Goal: Task Accomplishment & Management: Use online tool/utility

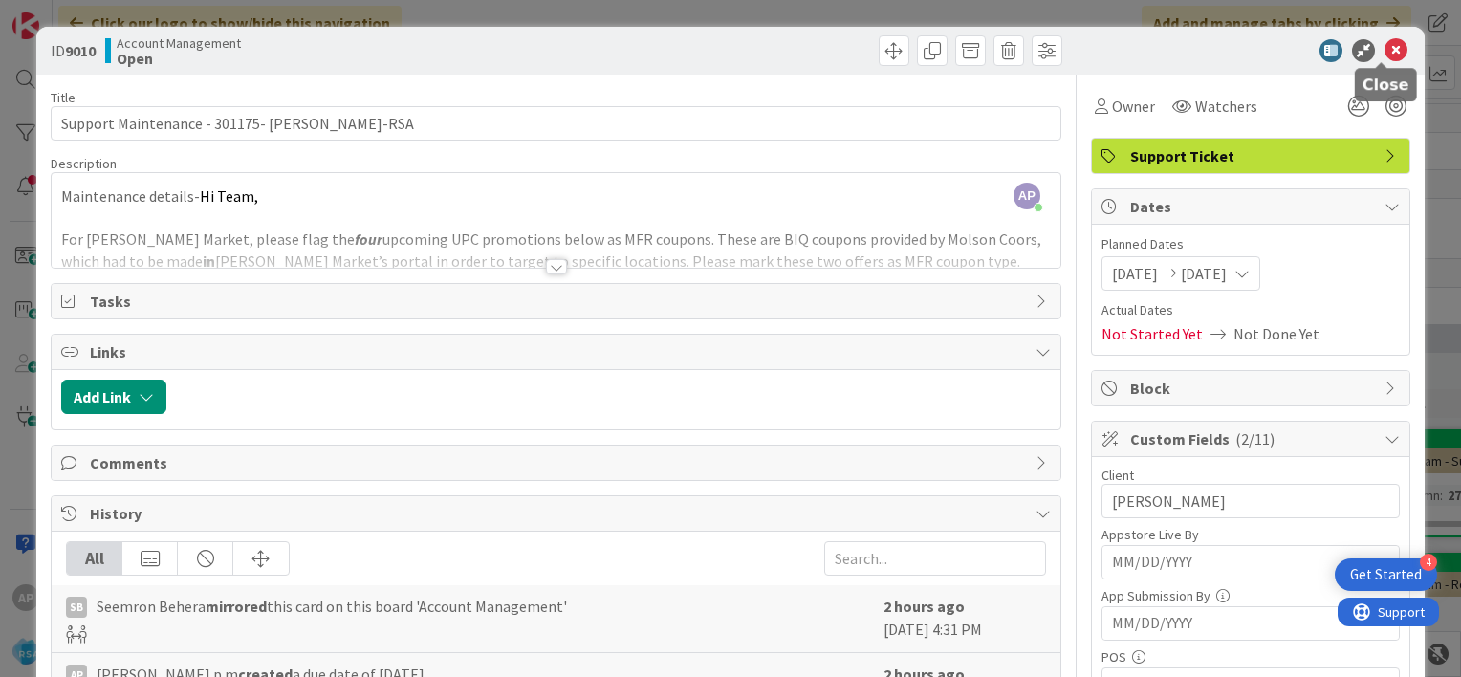
click at [1386, 45] on icon at bounding box center [1396, 50] width 23 height 23
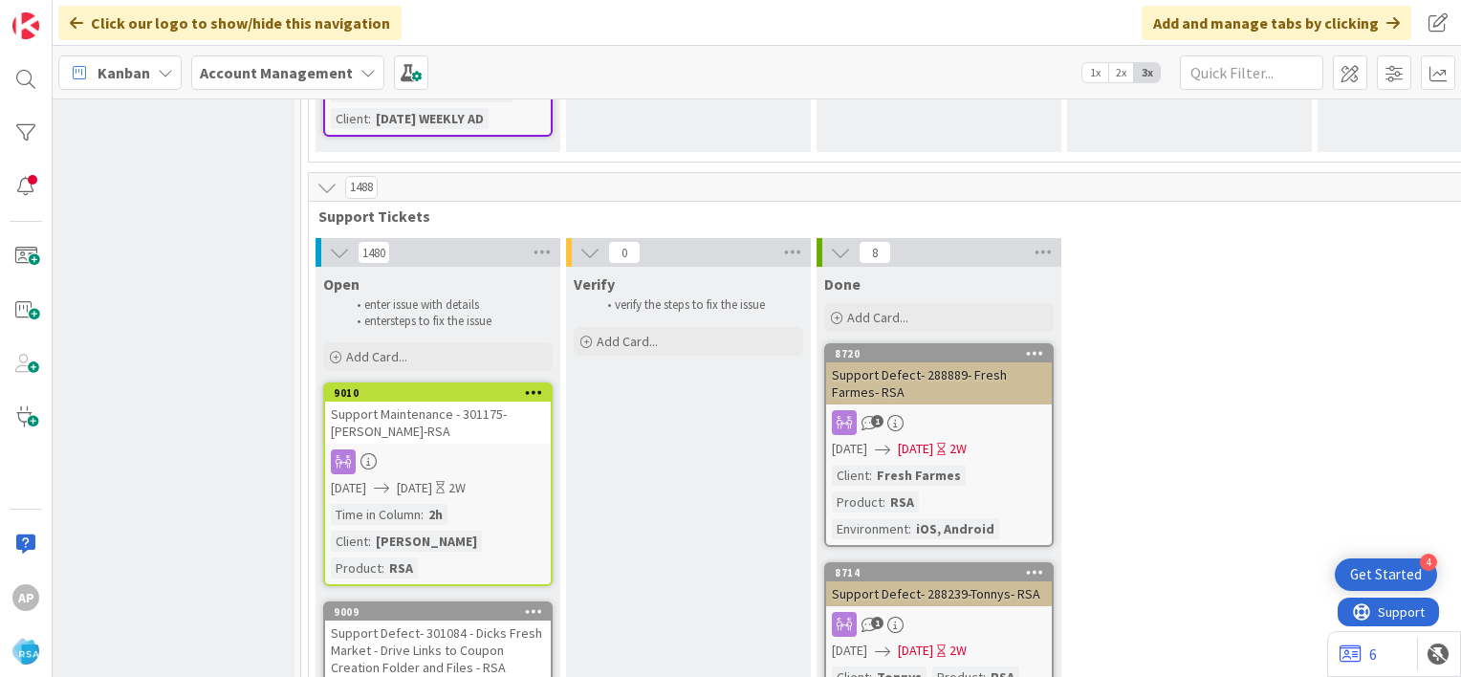
scroll to position [2850, 13]
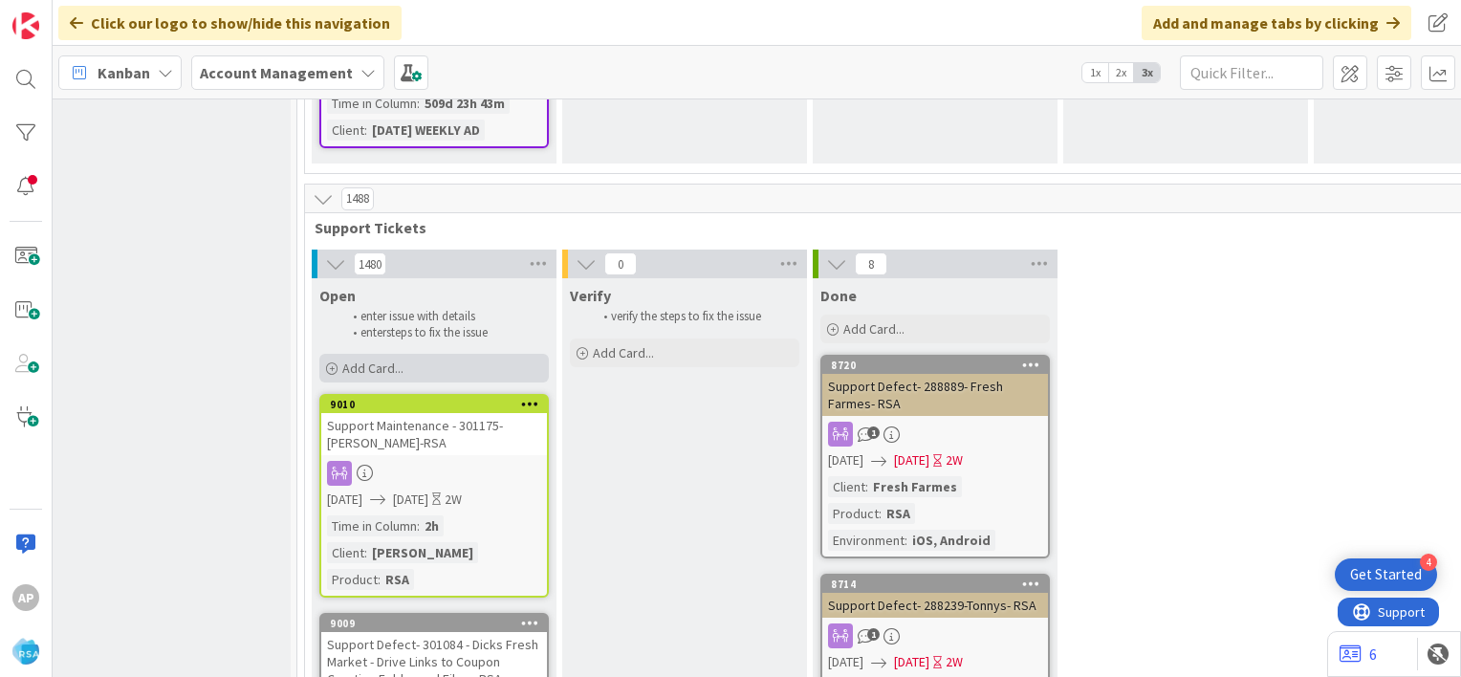
click at [444, 354] on div "Add Card..." at bounding box center [434, 368] width 230 height 29
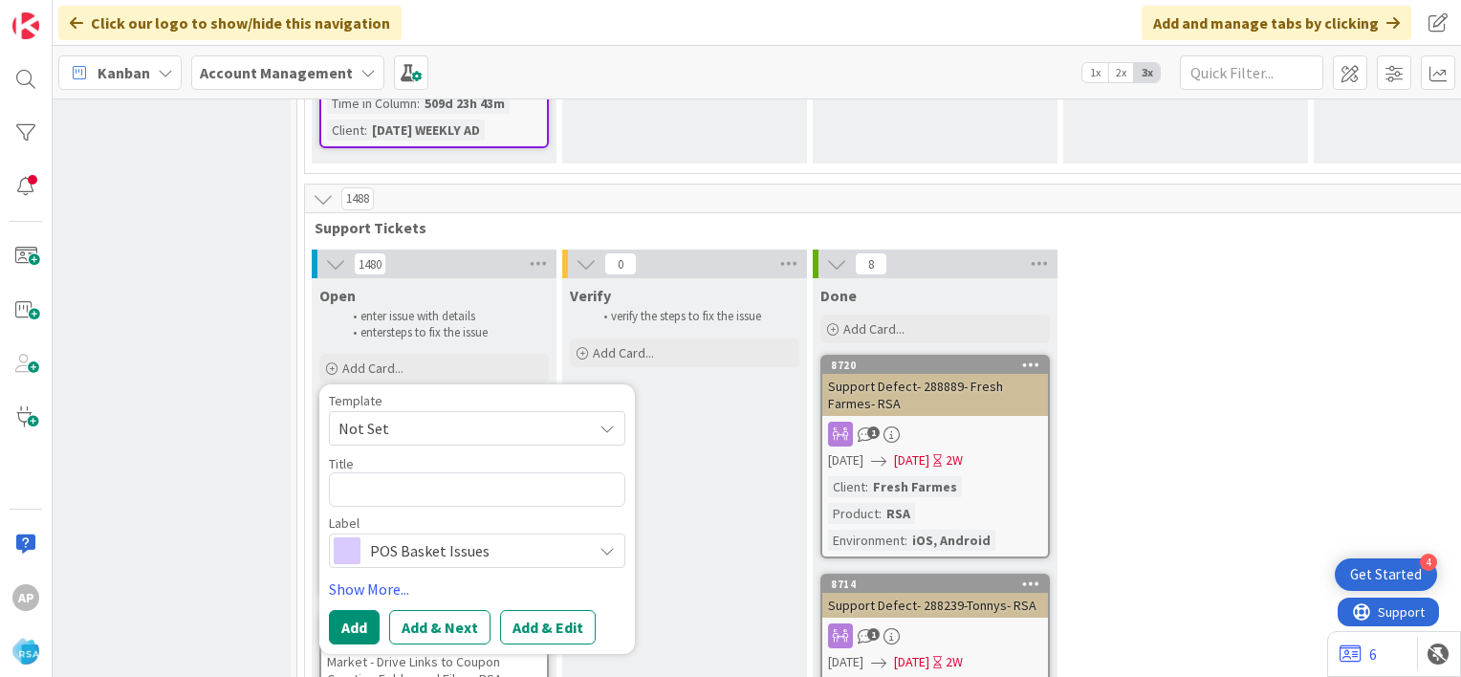
click at [472, 416] on span "Not Set" at bounding box center [458, 428] width 239 height 25
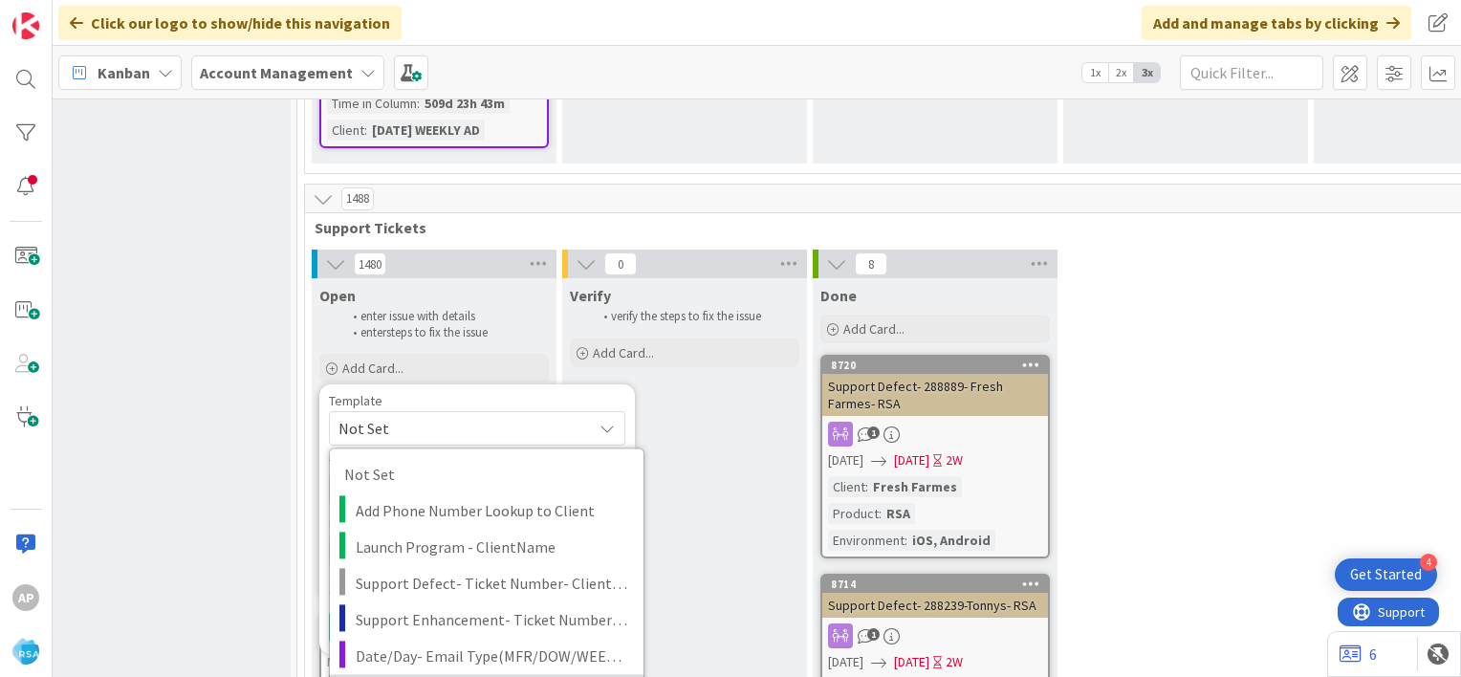
type textarea "x"
type textarea "Support Maintenance - Ticket Number-"
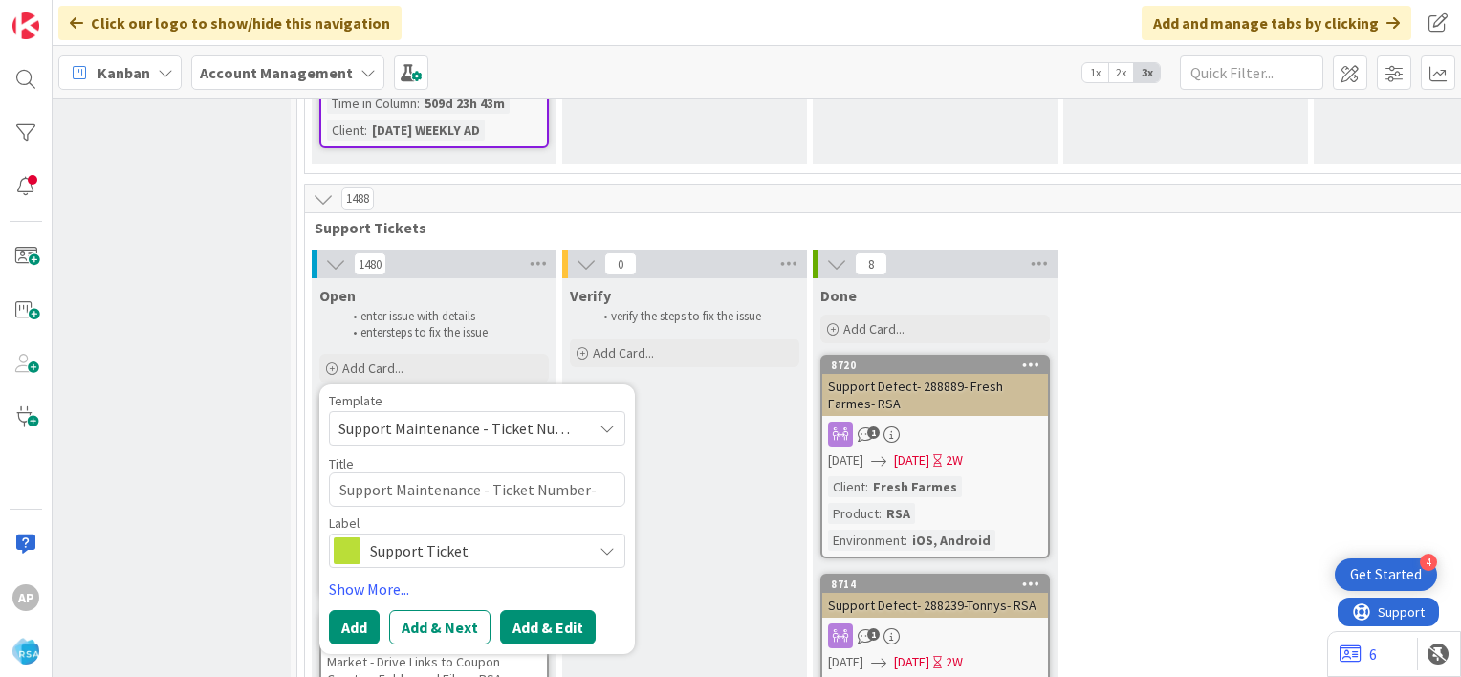
click at [542, 610] on button "Add & Edit" at bounding box center [548, 627] width 96 height 34
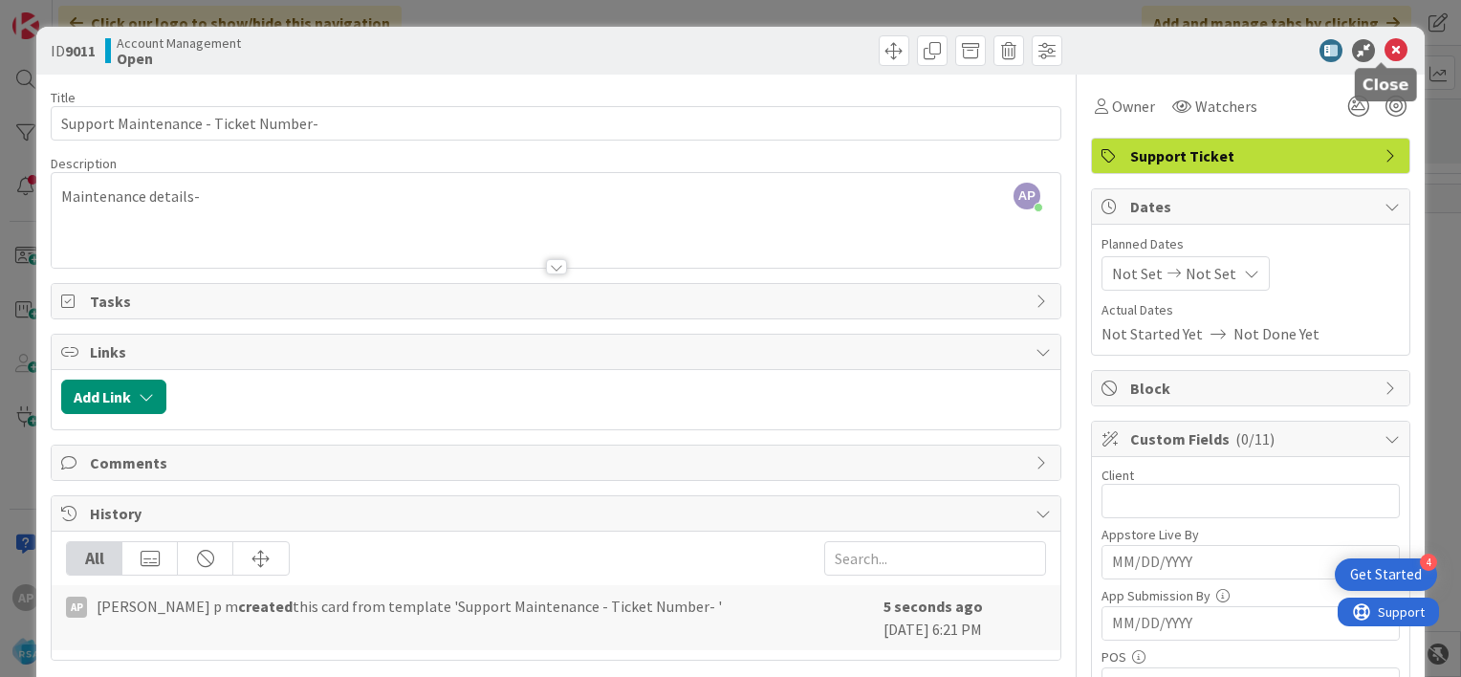
click at [1385, 50] on icon at bounding box center [1396, 50] width 23 height 23
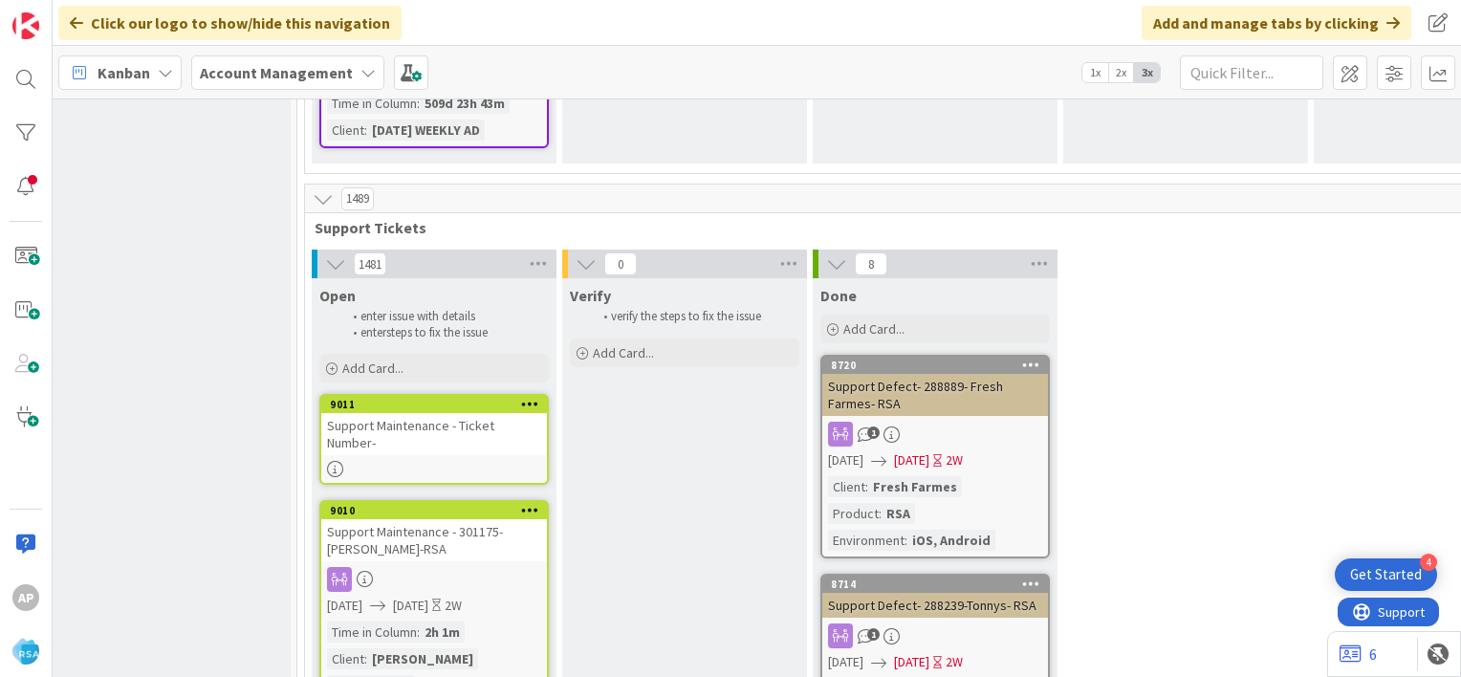
click at [531, 397] on icon at bounding box center [530, 403] width 18 height 13
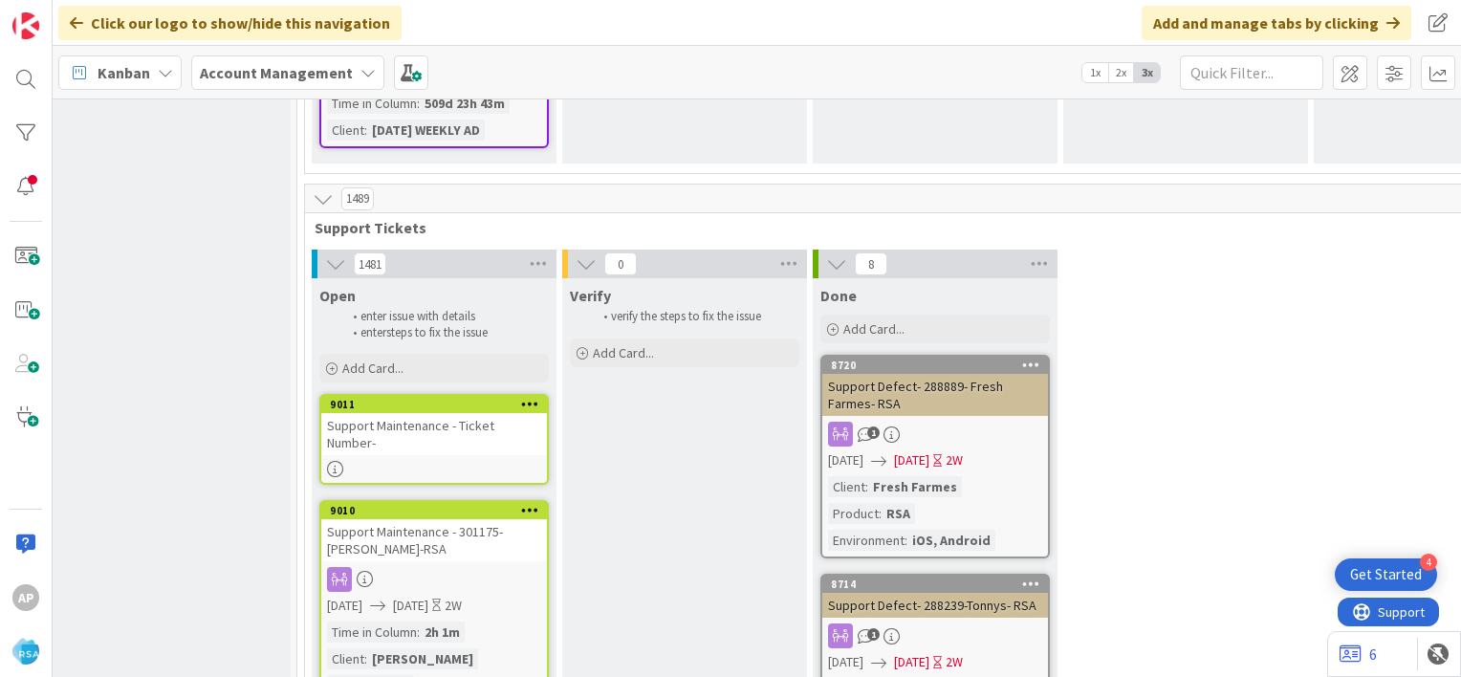
click at [529, 397] on icon at bounding box center [530, 403] width 18 height 13
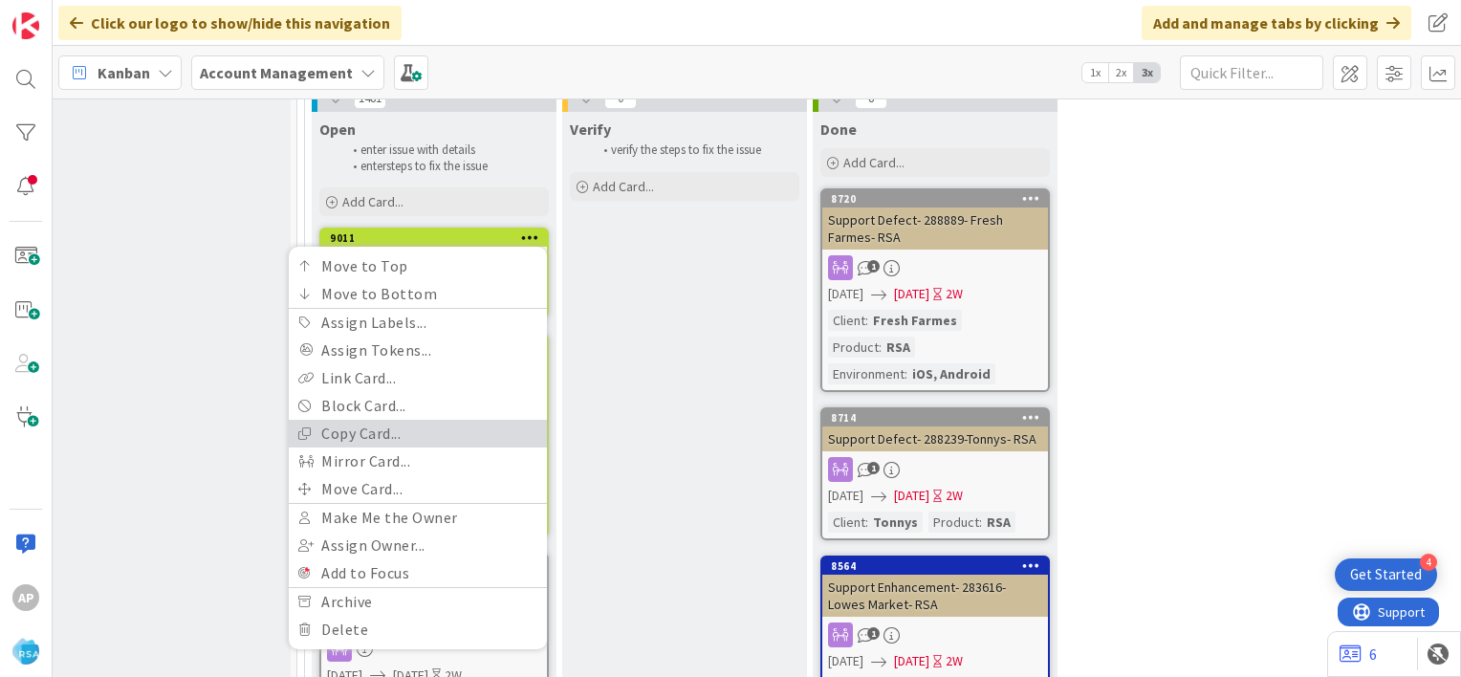
scroll to position [3026, 13]
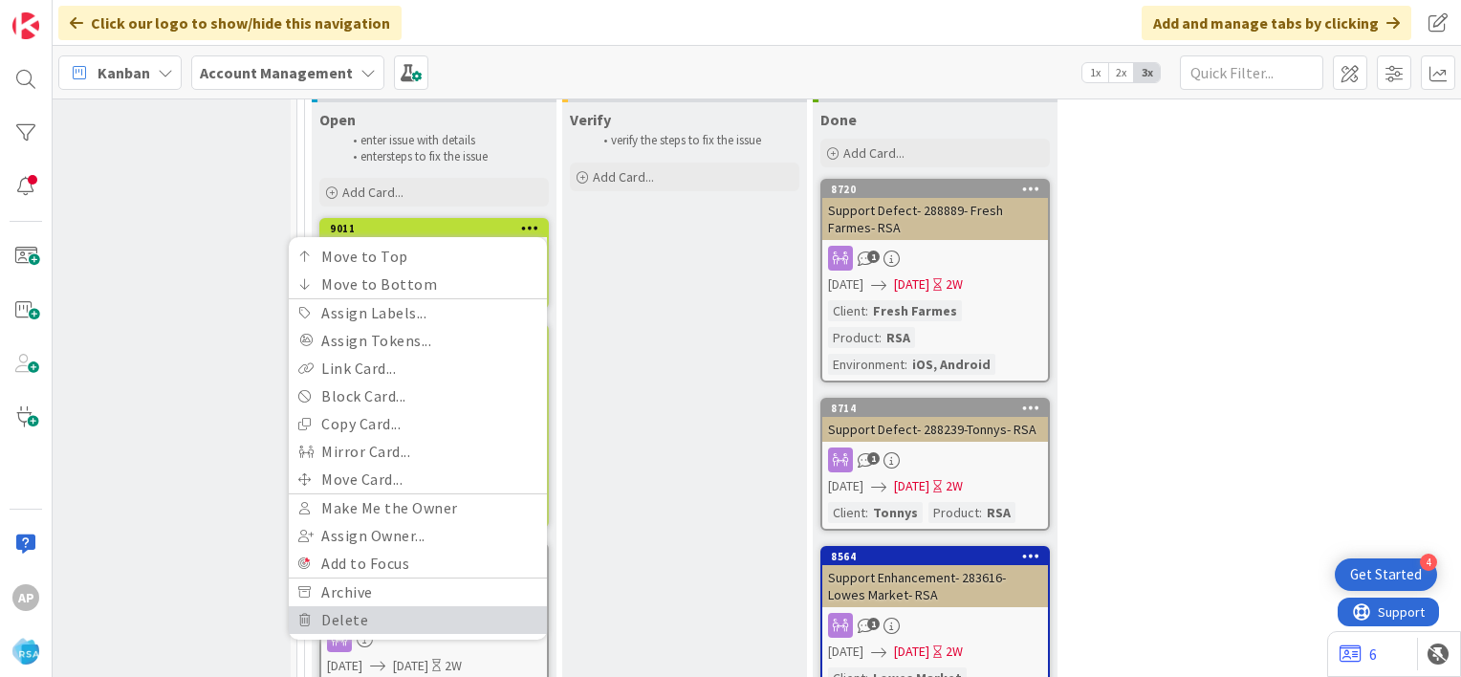
click at [390, 606] on link "Delete" at bounding box center [418, 620] width 258 height 28
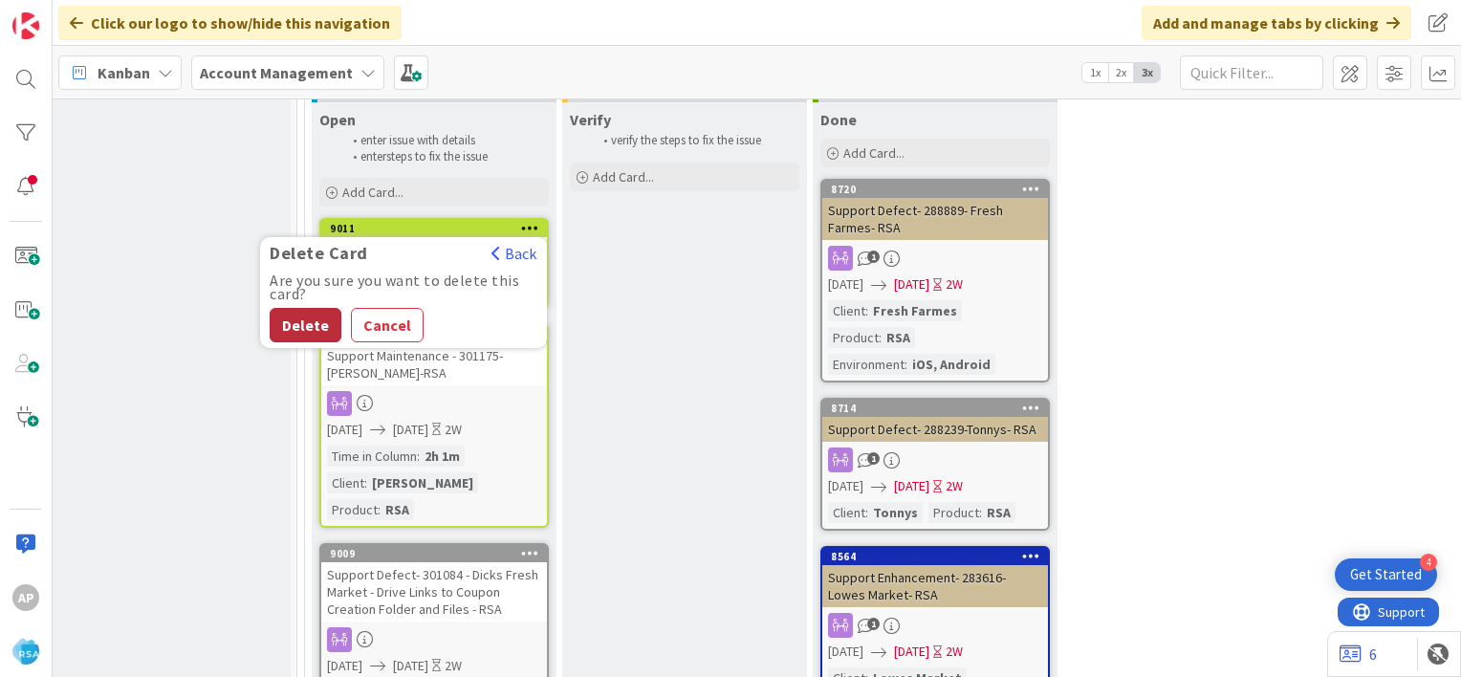
click at [296, 308] on button "Delete" at bounding box center [306, 325] width 72 height 34
